Goal: Obtain resource: Download file/media

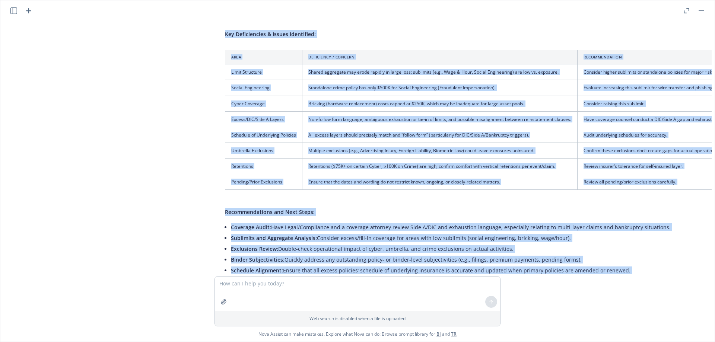
scroll to position [153, 0]
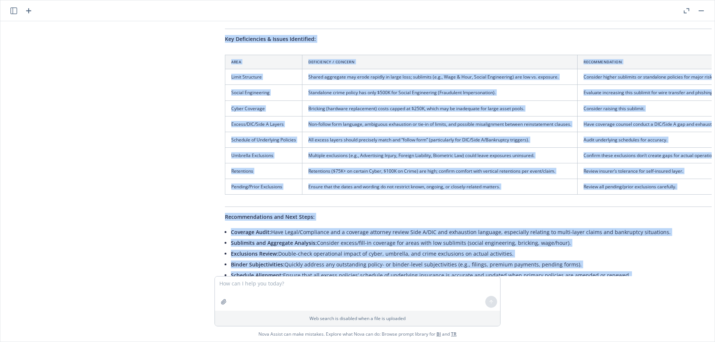
drag, startPoint x: 439, startPoint y: 215, endPoint x: 215, endPoint y: 33, distance: 288.6
click at [215, 33] on div "pdf 00 - CZI - Star Blended Binder 25-26.pdf pdf 00 - CZI - Starr Crime Binder …" at bounding box center [357, 148] width 708 height 255
copy div "Lor Ipsumdolorsi & Ametco Adipiscing: Elit Seddoeiusm / Tempori Utlaboreetdolo …"
